Goal: Check status: Check status

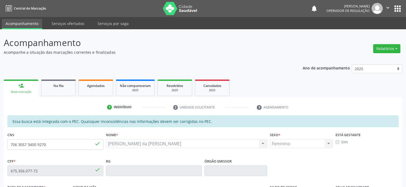
scroll to position [117, 0]
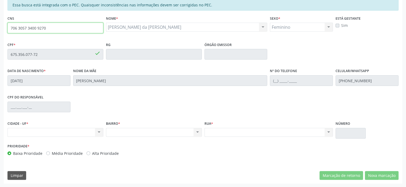
drag, startPoint x: 51, startPoint y: 29, endPoint x: 0, endPoint y: 16, distance: 52.6
click at [0, 16] on div "Acompanhamento Acompanhe a situação das marcações correntes e finalizadas Relat…" at bounding box center [203, 50] width 406 height 275
type input "706 7025 3591 9912"
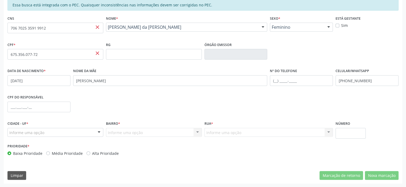
drag, startPoint x: 121, startPoint y: 27, endPoint x: 139, endPoint y: 28, distance: 17.9
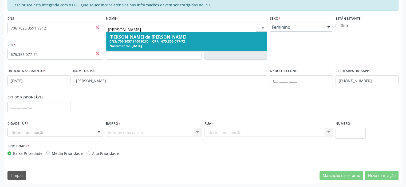
type input "antonio DE MACEDO ARAUJO"
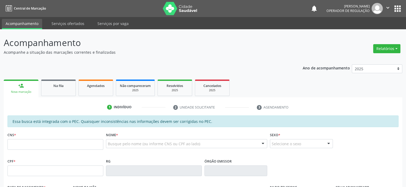
click at [250, 111] on li "2 Unidade solicitante" at bounding box center [211, 107] width 84 height 9
click at [239, 124] on div "Essa busca está integrada com o PEC. Quaisquer inconsistências nas informações …" at bounding box center [202, 122] width 391 height 12
click at [130, 141] on div "Busque pelo nome (ou informe CNS ou CPF ao lado)" at bounding box center [186, 143] width 161 height 9
click at [108, 143] on input "text" at bounding box center [108, 146] width 0 height 11
click at [147, 141] on div "Busque pelo nome (ou informe CNS ou CPF ao lado)" at bounding box center [186, 143] width 161 height 9
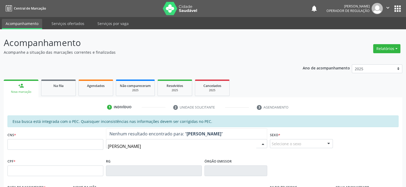
type input "[PERSON_NAME]"
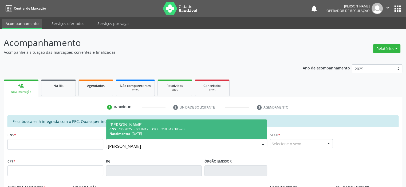
click at [142, 134] on span "[DATE]" at bounding box center [136, 134] width 10 height 5
type input "706 7025 3591 9912"
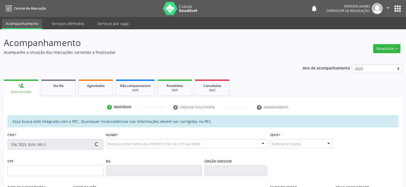
type input "[DATE]"
type input "[PERSON_NAME]"
type input "[PHONE_NUMBER]"
type input "219.842.395-20"
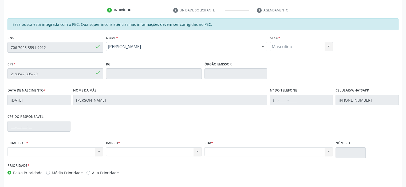
scroll to position [107, 0]
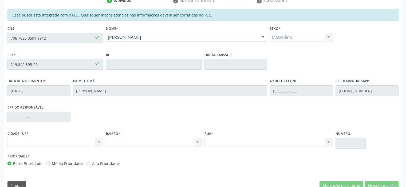
click at [0, 36] on div "Acompanhamento Acompanhe a situação das marcações correntes e finalizadas Relat…" at bounding box center [203, 60] width 406 height 275
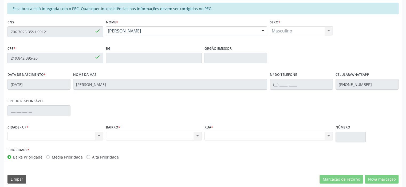
scroll to position [117, 0]
